Goal: Task Accomplishment & Management: Manage account settings

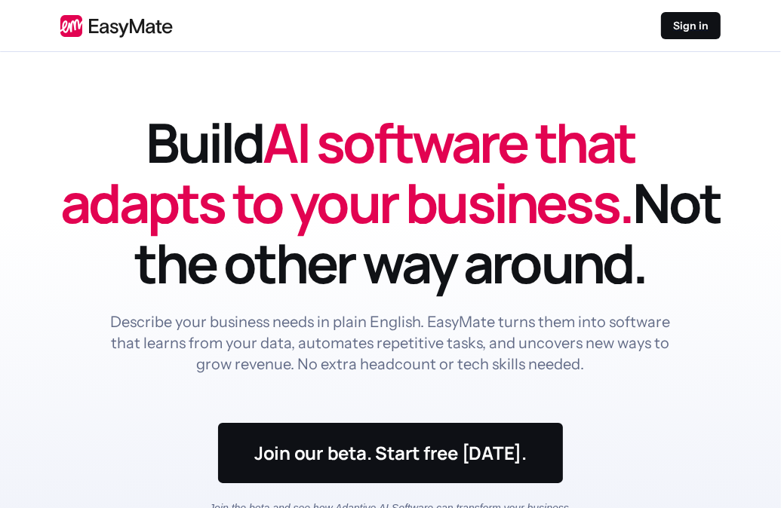
click at [778, 78] on header "Build AI software that adapts to your business. Not the other way around. Descr…" at bounding box center [390, 329] width 781 height 554
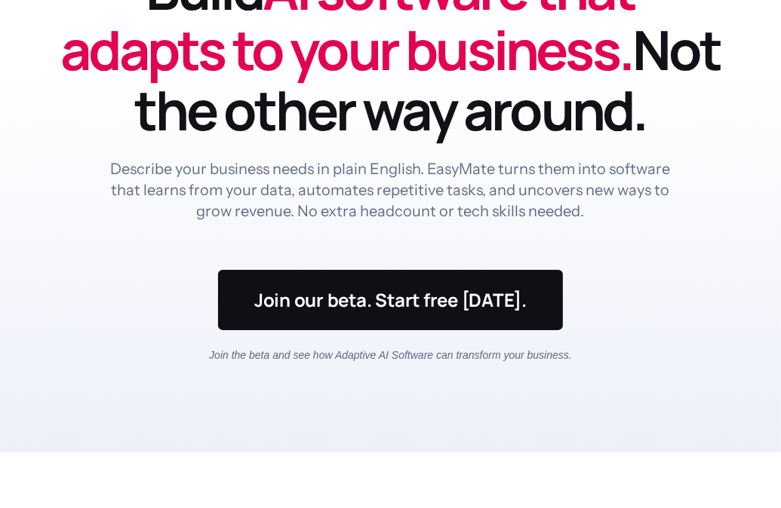
scroll to position [103, 0]
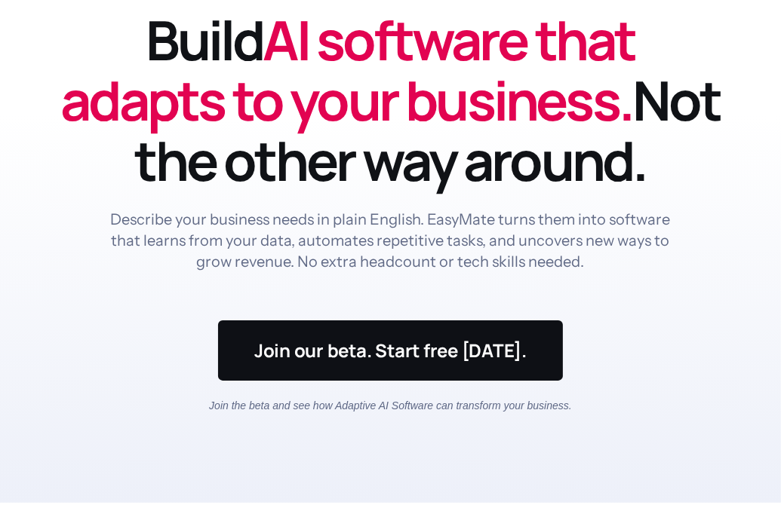
click at [529, 99] on span "AI software that adapts to your business." at bounding box center [347, 69] width 574 height 135
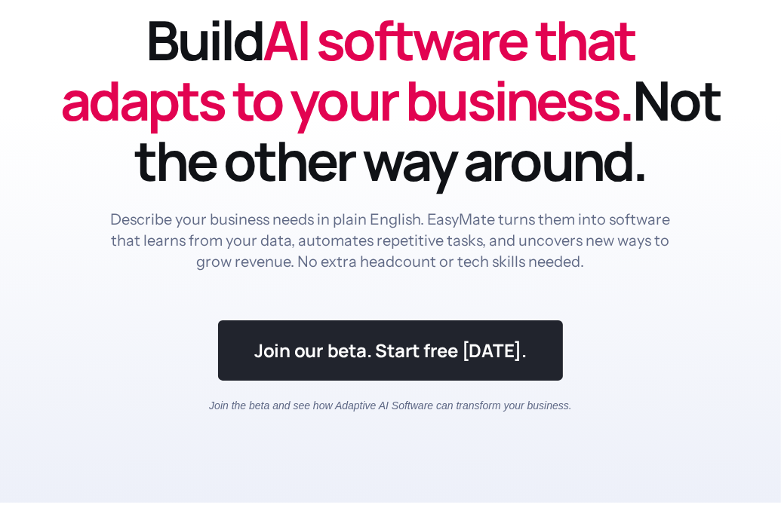
click at [413, 351] on link at bounding box center [390, 351] width 345 height 60
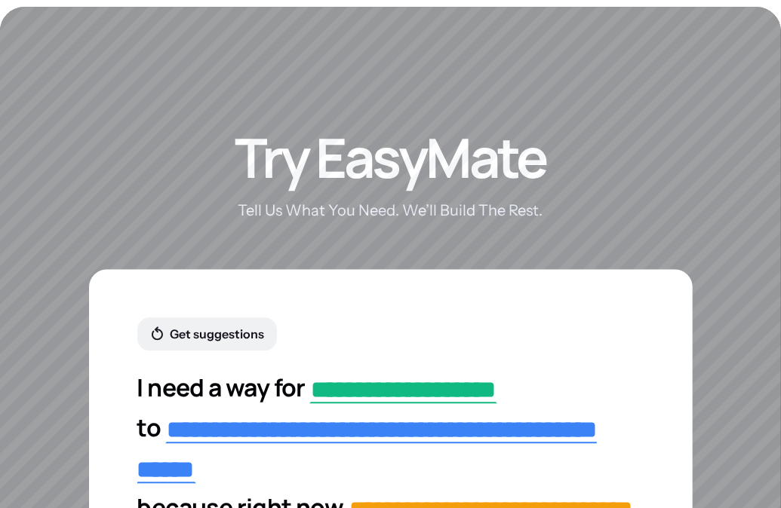
scroll to position [2637, 0]
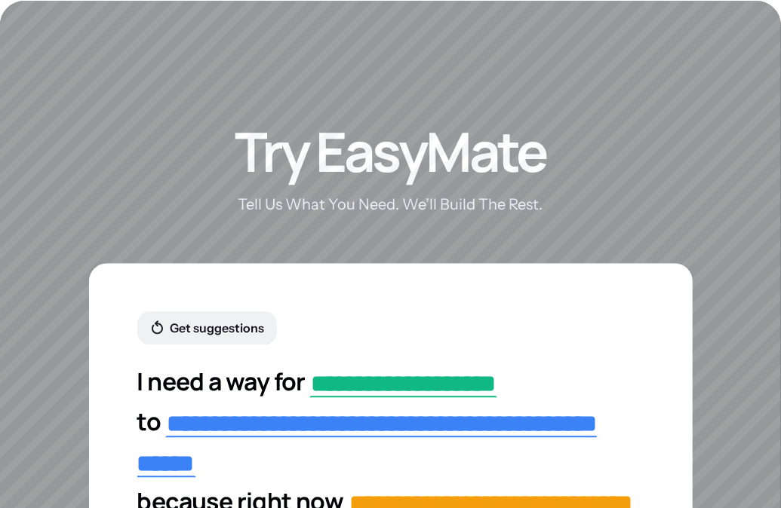
scroll to position [103, 0]
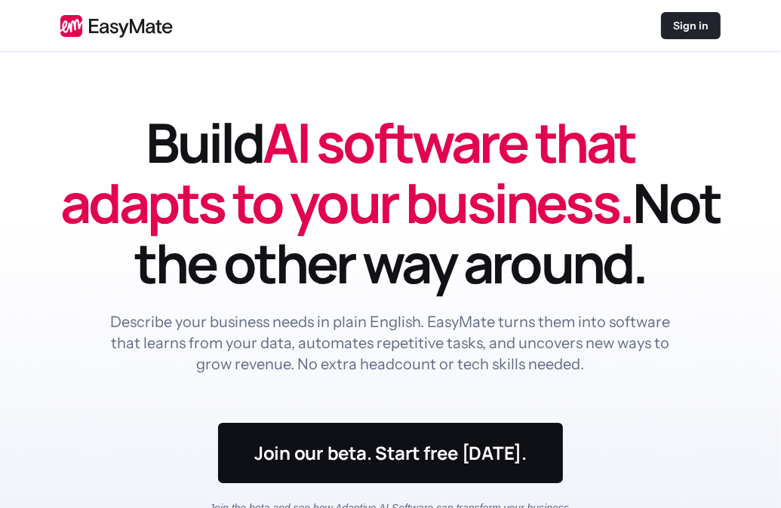
click at [683, 23] on p "Sign in" at bounding box center [690, 25] width 35 height 15
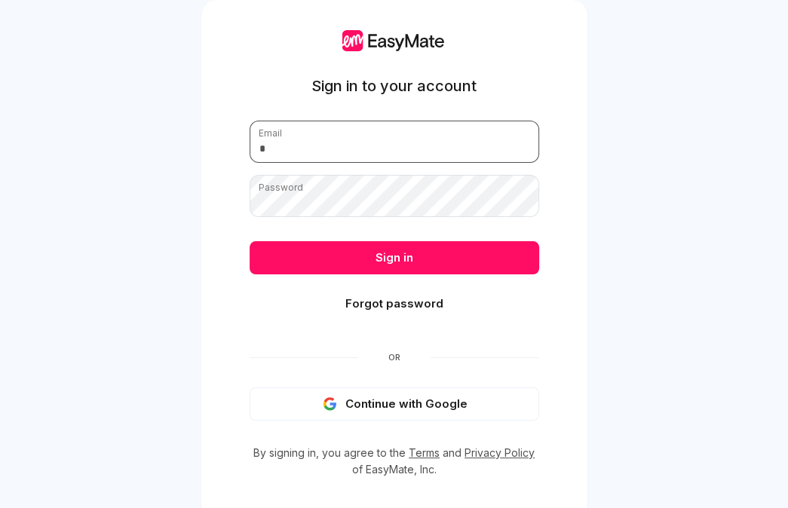
click at [347, 144] on input "email" at bounding box center [395, 142] width 290 height 42
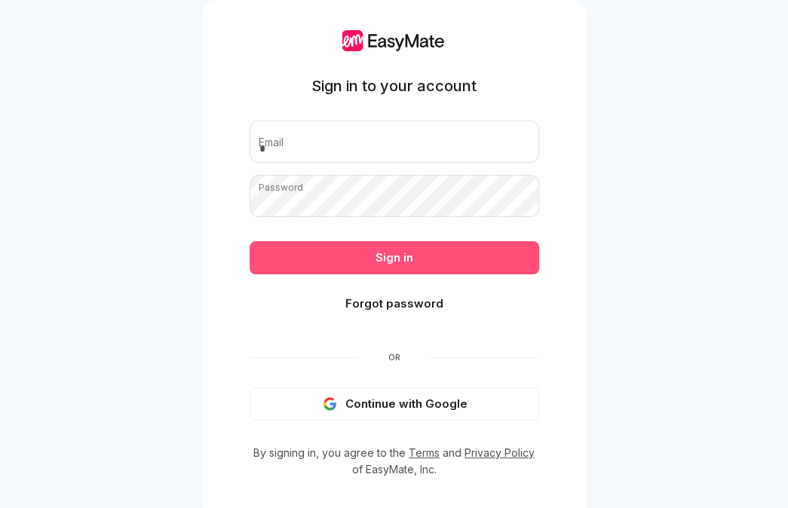
click at [388, 257] on button "Sign in" at bounding box center [395, 257] width 290 height 33
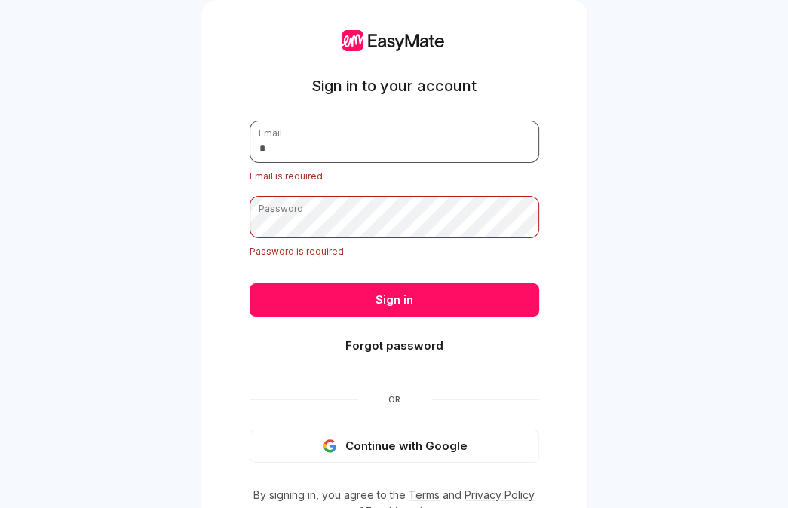
click at [315, 143] on input "email" at bounding box center [395, 142] width 290 height 42
